Goal: Complete application form

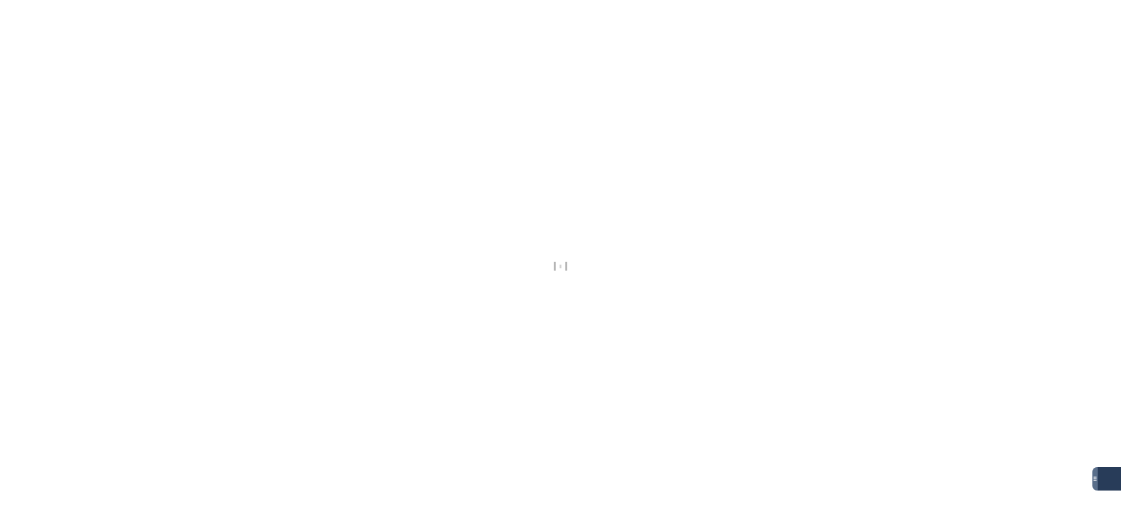
drag, startPoint x: 646, startPoint y: 199, endPoint x: 584, endPoint y: 87, distance: 128.0
click at [645, 197] on div at bounding box center [560, 266] width 1121 height 532
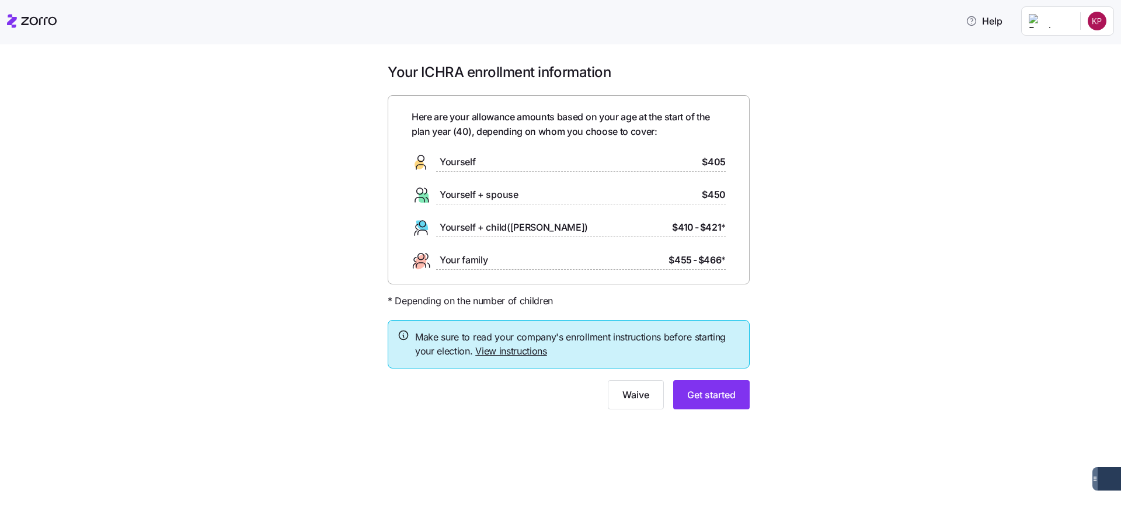
click at [433, 137] on span "Here are your allowance amounts based on your age at the start of the plan year…" at bounding box center [569, 124] width 314 height 29
drag, startPoint x: 442, startPoint y: 177, endPoint x: 454, endPoint y: 165, distance: 17.4
click at [444, 175] on div "Here are your allowance amounts based on your age at the start of the plan year…" at bounding box center [569, 190] width 314 height 160
click at [456, 163] on span "Yourself" at bounding box center [458, 162] width 36 height 15
click at [695, 392] on span "Get started" at bounding box center [711, 395] width 48 height 14
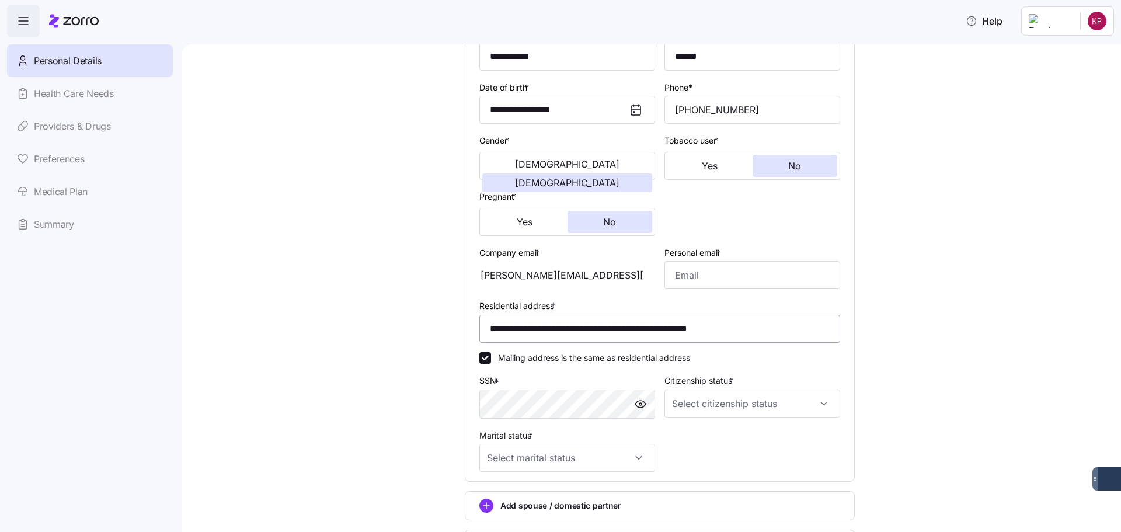
scroll to position [175, 0]
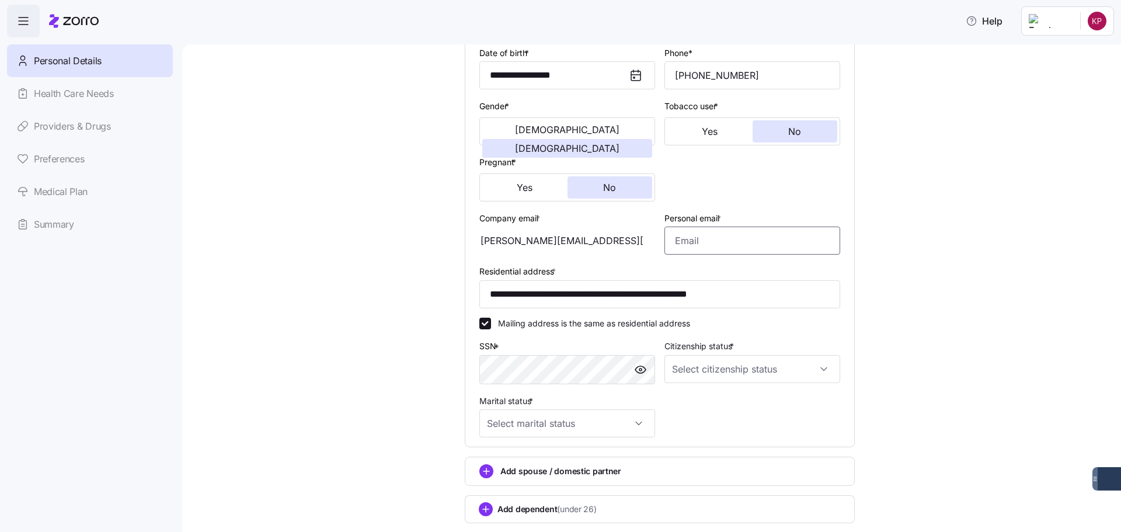
click at [698, 249] on input "Personal email *" at bounding box center [752, 240] width 176 height 28
type input "[EMAIL_ADDRESS][DOMAIN_NAME]"
click at [1000, 233] on div "**********" at bounding box center [660, 232] width 890 height 688
click at [388, 346] on div "**********" at bounding box center [660, 232] width 890 height 688
click at [680, 356] on input "Citizenship status *" at bounding box center [752, 369] width 176 height 28
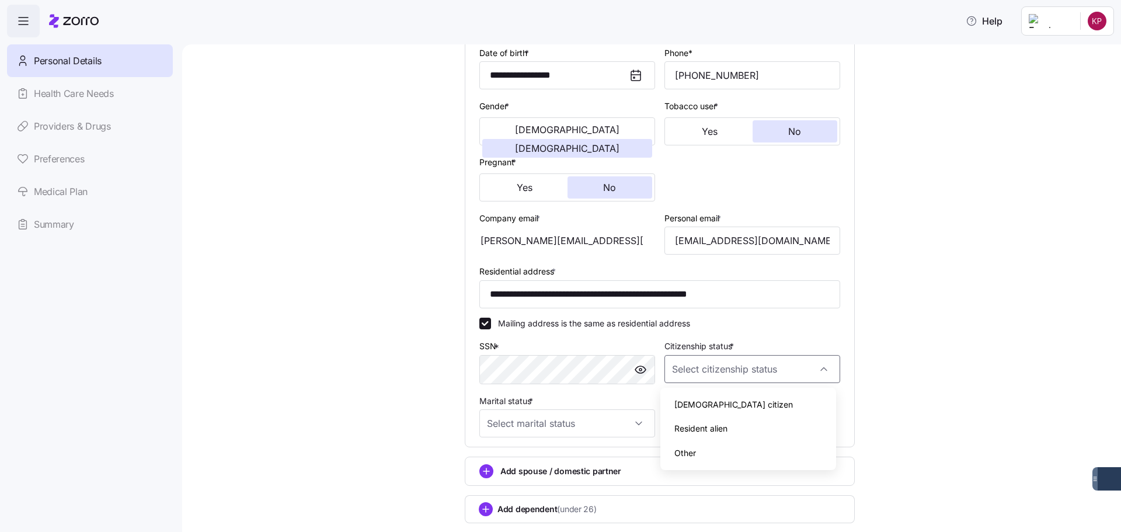
click at [688, 406] on span "[DEMOGRAPHIC_DATA] citizen" at bounding box center [733, 404] width 118 height 13
type input "[DEMOGRAPHIC_DATA] citizen"
click at [877, 401] on div "**********" at bounding box center [660, 232] width 890 height 688
click at [576, 420] on input "Marital status *" at bounding box center [567, 423] width 176 height 28
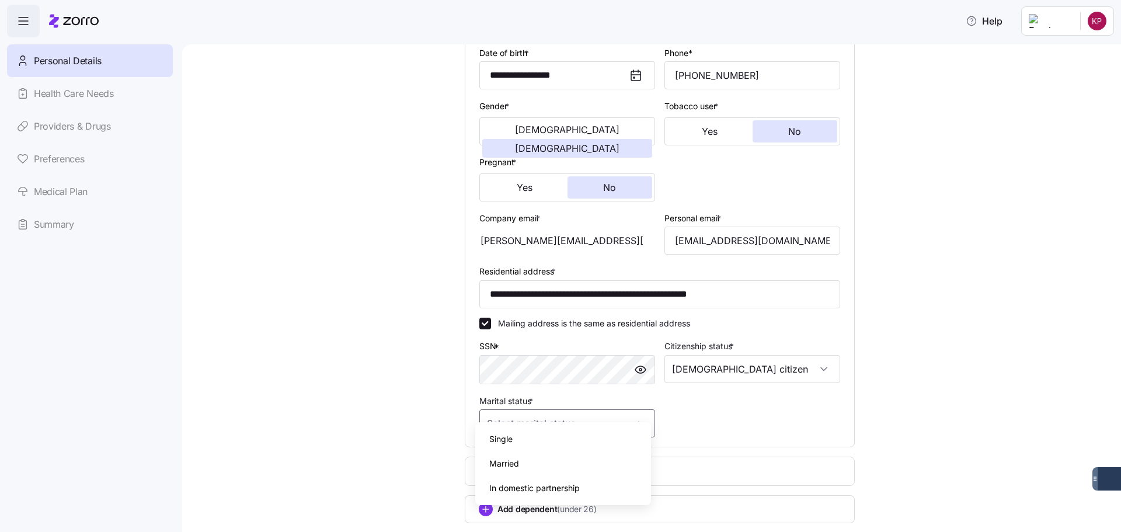
scroll to position [247, 0]
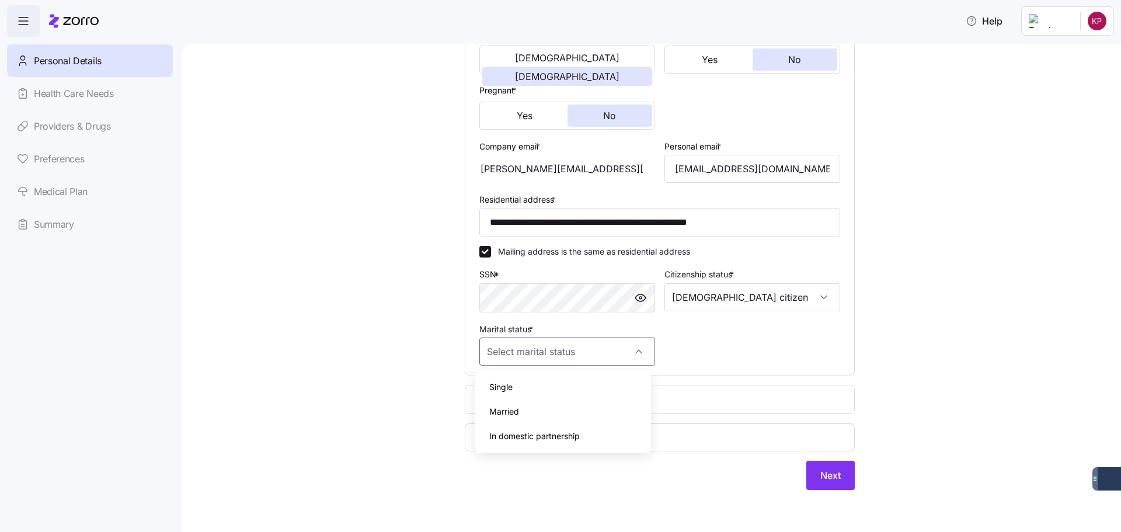
click at [534, 386] on div "Single" at bounding box center [563, 387] width 166 height 25
type input "Single"
click at [340, 289] on div "**********" at bounding box center [660, 160] width 890 height 688
click at [806, 479] on button "Next" at bounding box center [830, 475] width 48 height 29
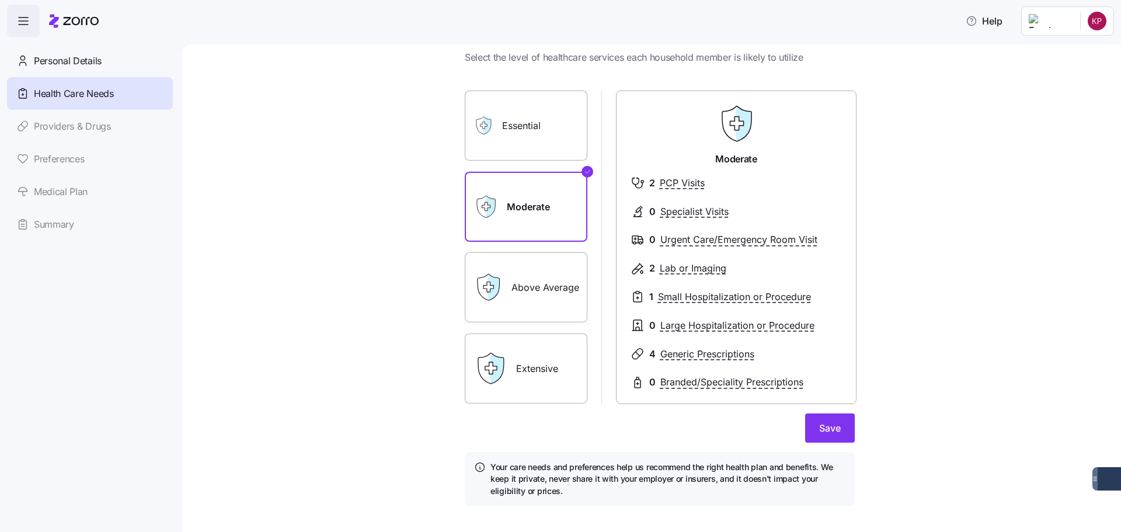
scroll to position [52, 0]
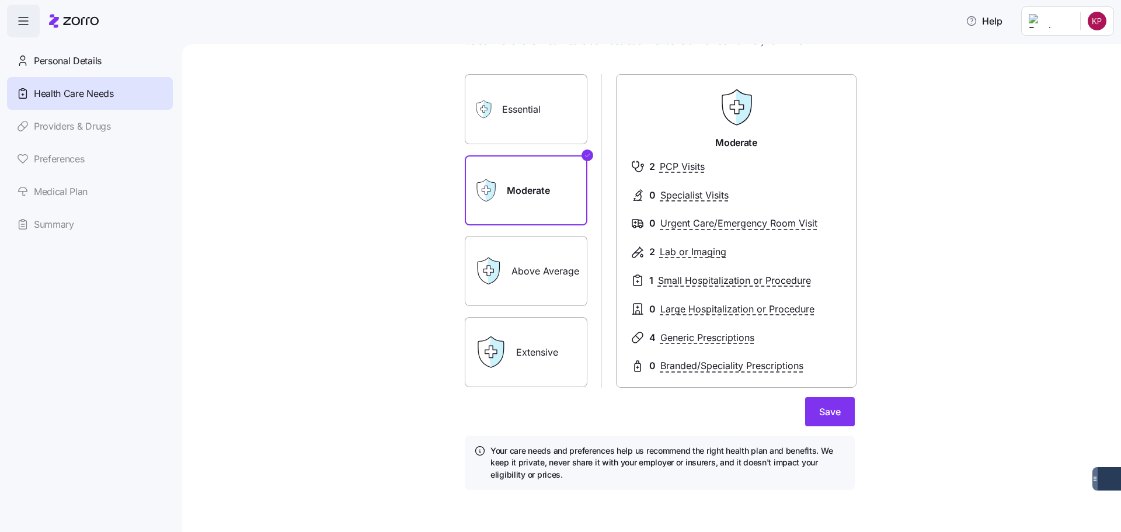
click at [486, 271] on icon at bounding box center [488, 271] width 10 height 10
click at [535, 271] on label "Above Average" at bounding box center [526, 271] width 123 height 70
click at [0, 0] on input "Above Average" at bounding box center [0, 0] width 0 height 0
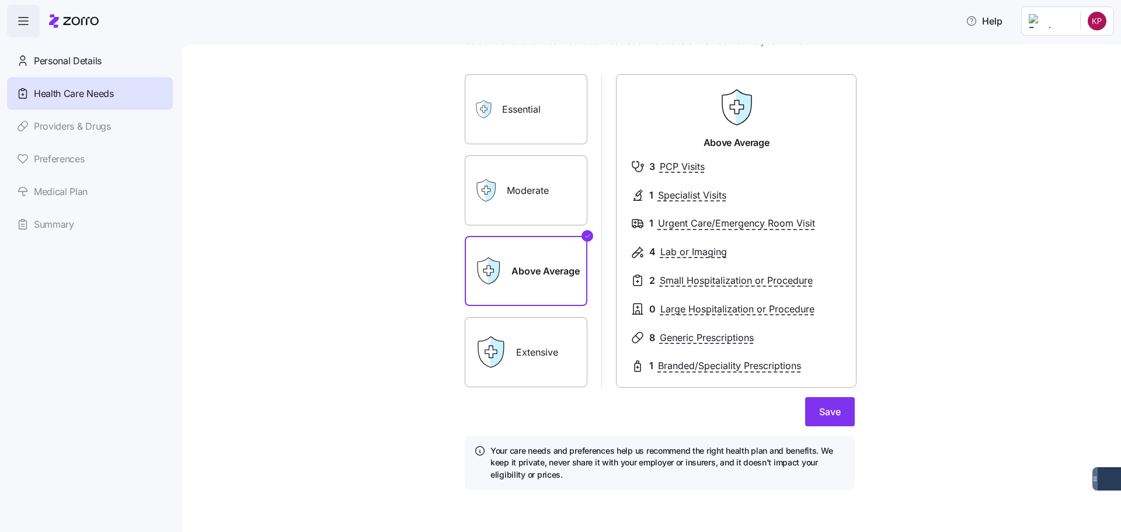
click at [550, 192] on label "Moderate" at bounding box center [526, 190] width 123 height 70
click at [0, 0] on input "Moderate" at bounding box center [0, 0] width 0 height 0
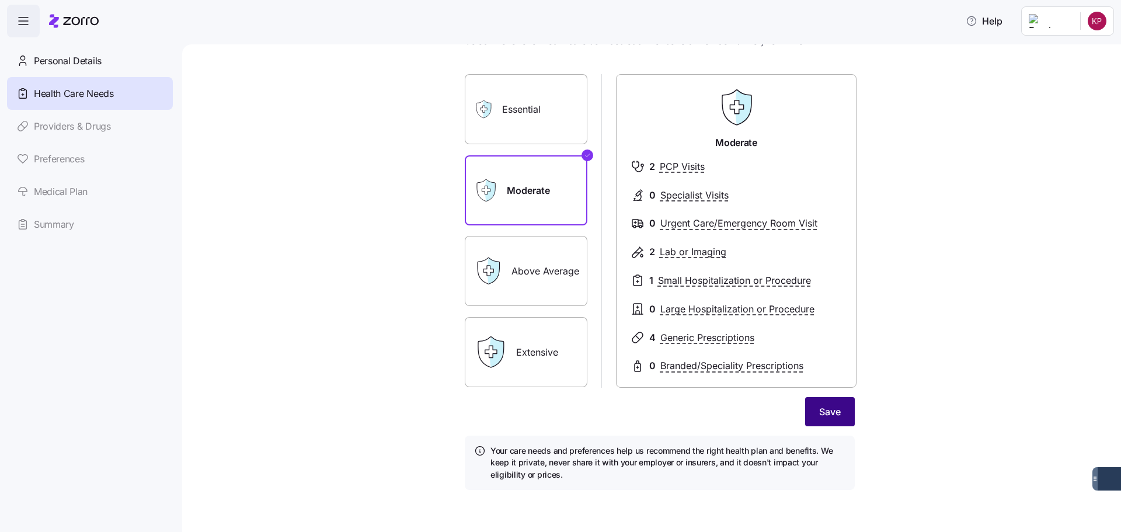
click at [821, 410] on span "Save" at bounding box center [830, 412] width 22 height 14
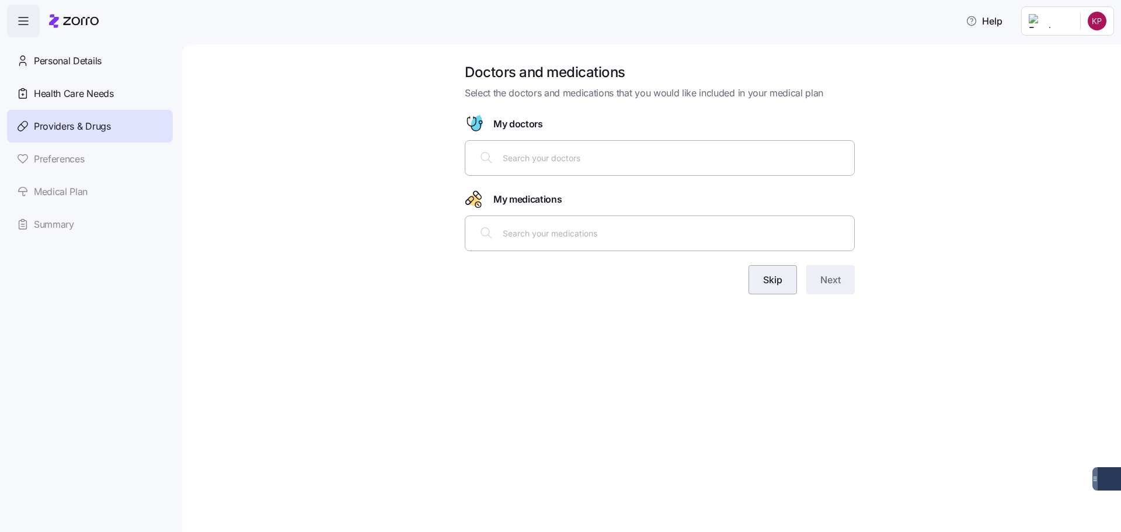
click at [770, 280] on span "Skip" at bounding box center [772, 280] width 19 height 14
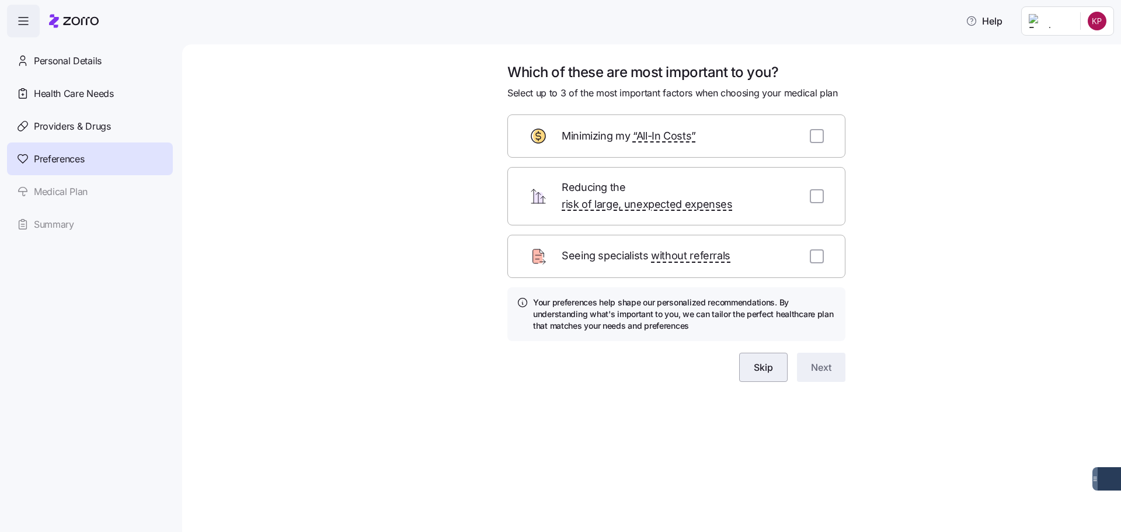
click at [759, 360] on span "Skip" at bounding box center [763, 367] width 19 height 14
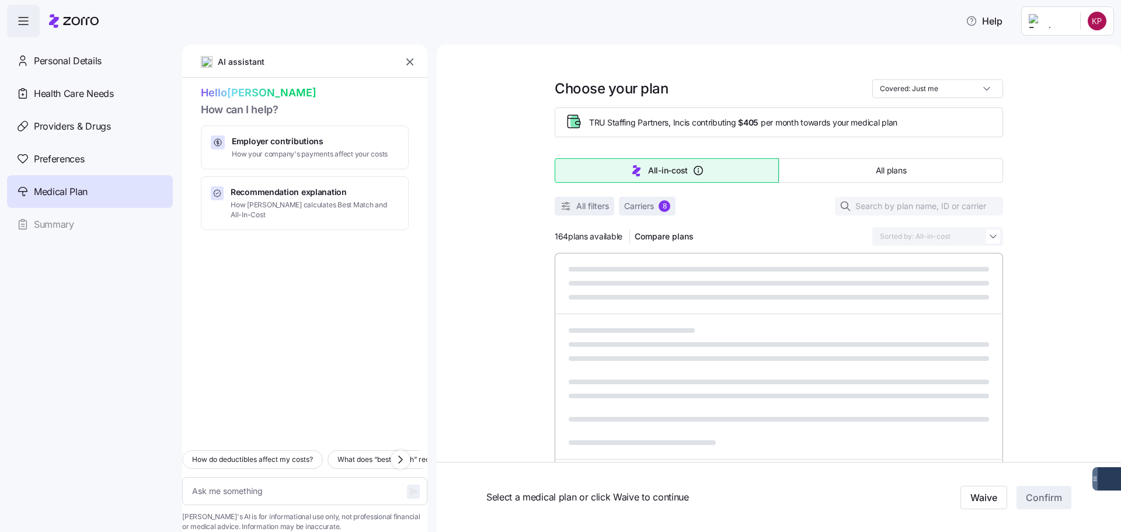
type textarea "x"
